Goal: Go to known website: Go to known website

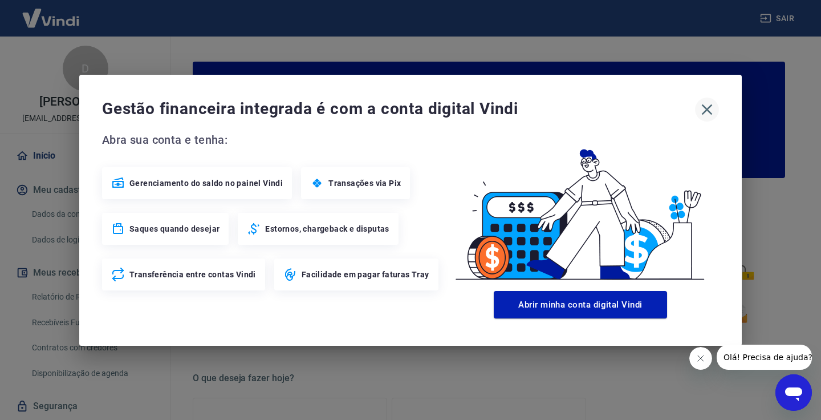
click at [705, 105] on icon "button" at bounding box center [707, 109] width 18 height 18
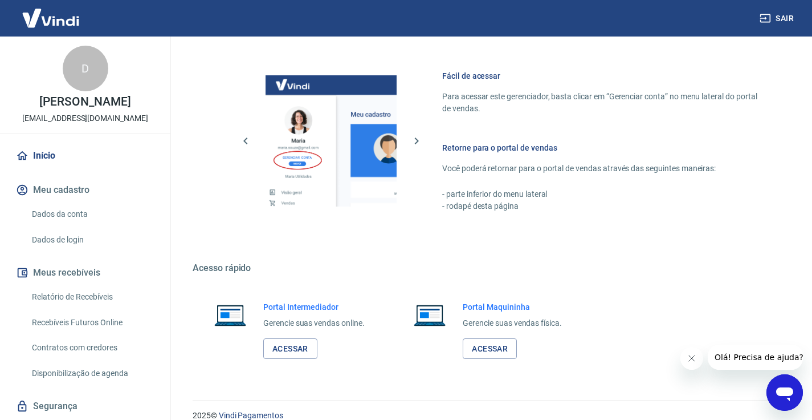
scroll to position [610, 0]
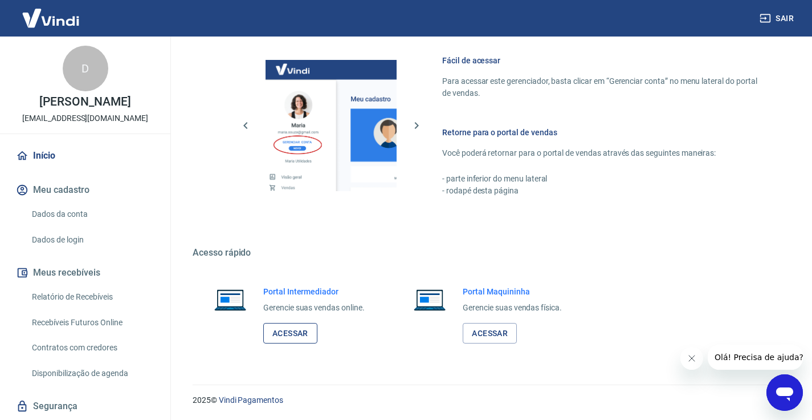
click at [284, 326] on link "Acessar" at bounding box center [290, 333] width 54 height 21
